Goal: Download file/media

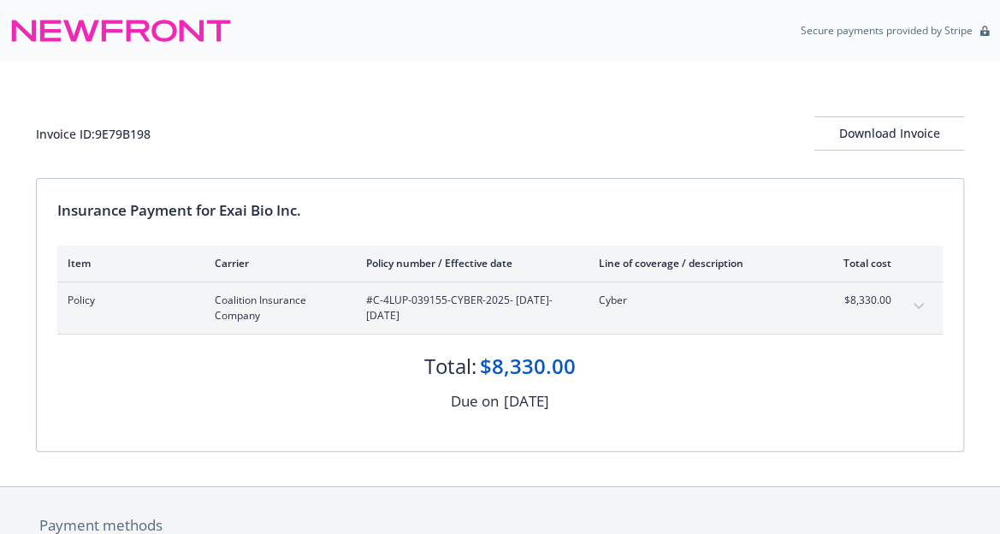
click at [920, 310] on button "expand content" at bounding box center [918, 305] width 27 height 27
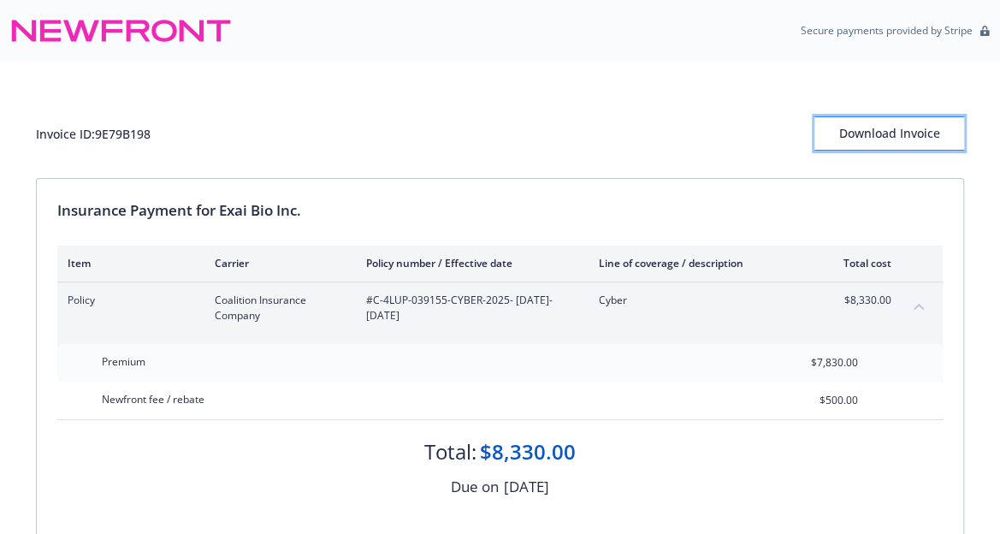
click at [903, 138] on div "Download Invoice" at bounding box center [889, 133] width 150 height 32
